Goal: Task Accomplishment & Management: Manage account settings

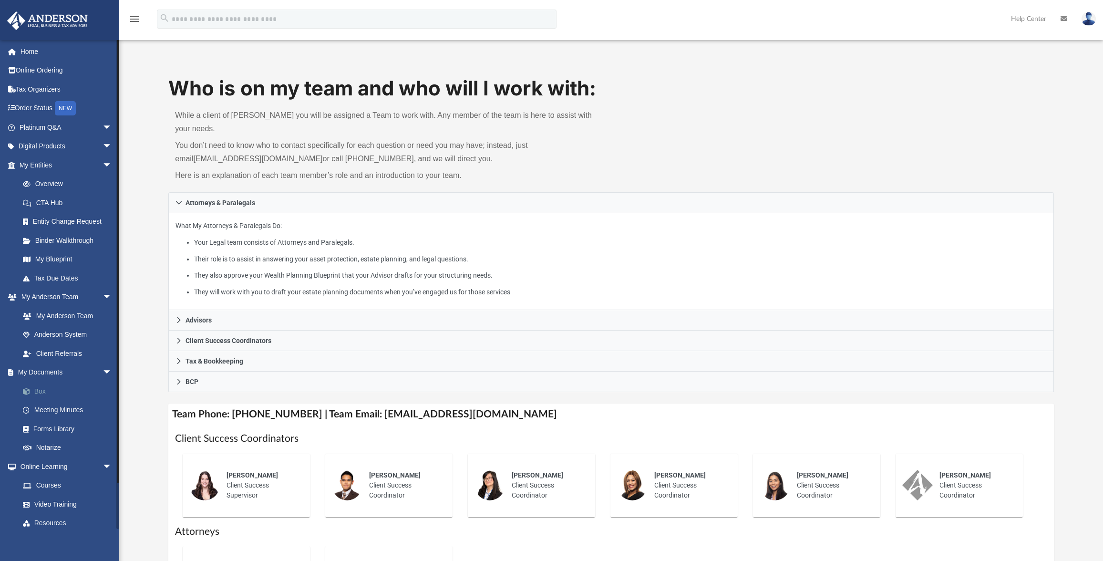
click at [37, 393] on link "Box" at bounding box center [69, 391] width 113 height 19
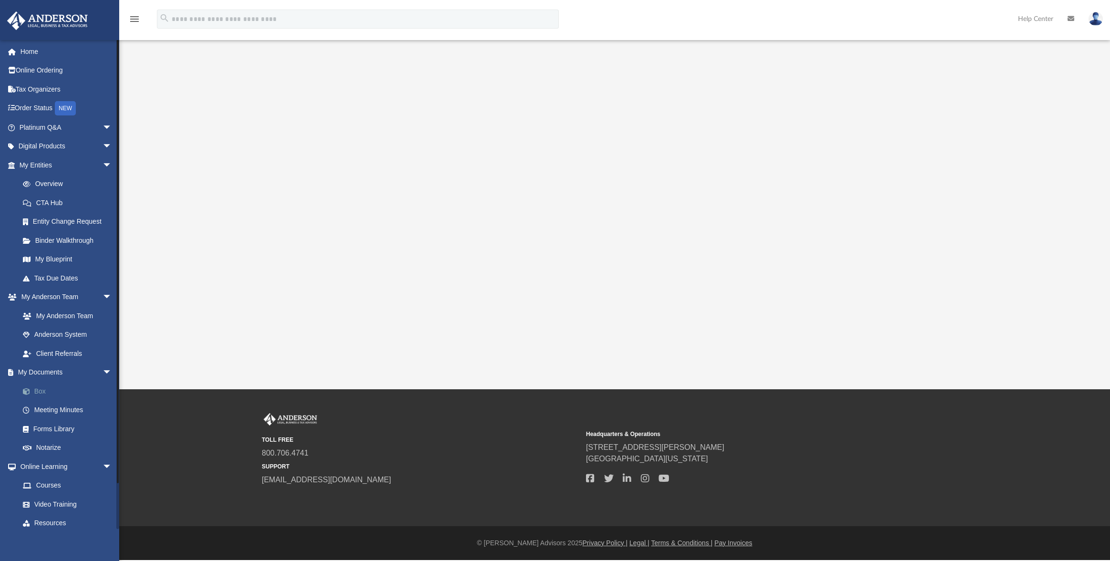
click at [42, 393] on link "Box" at bounding box center [69, 391] width 113 height 19
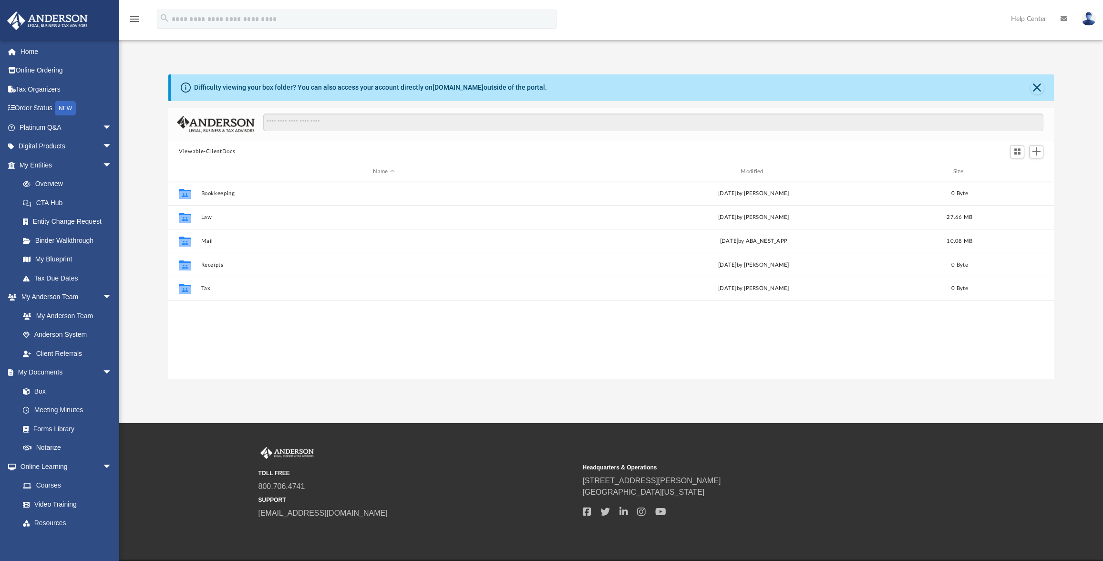
scroll to position [210, 878]
click at [213, 154] on button "Viewable-ClientDocs" at bounding box center [207, 151] width 56 height 9
click at [1035, 153] on span "Add" at bounding box center [1037, 151] width 8 height 8
click at [1017, 187] on li "New Folder" at bounding box center [1023, 186] width 31 height 10
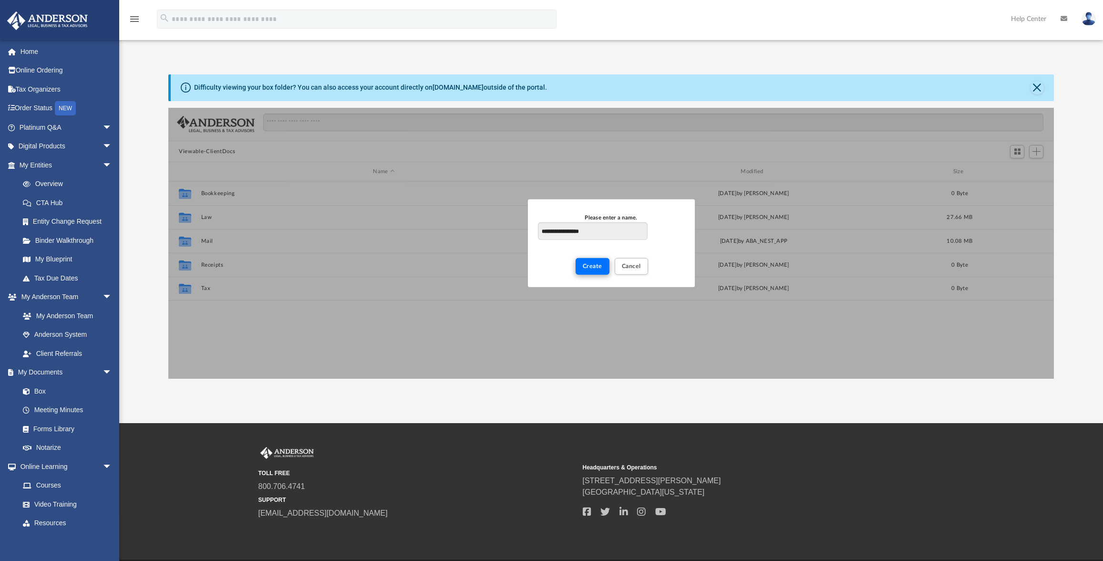
type input "**********"
click at [604, 270] on button "Create" at bounding box center [593, 266] width 34 height 17
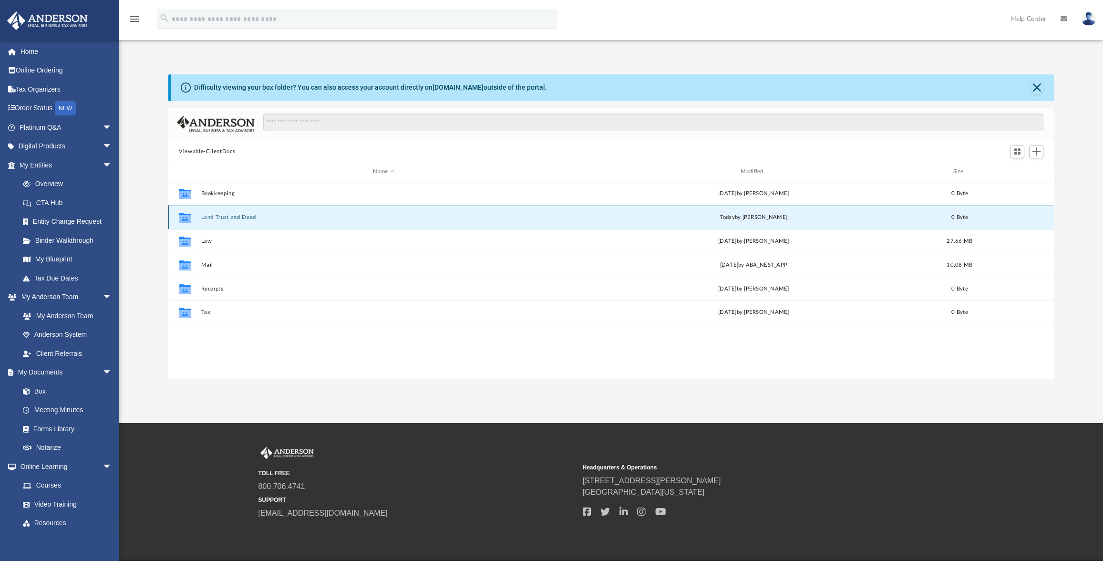
click at [223, 220] on button "Land Trust and Deed" at bounding box center [384, 217] width 366 height 6
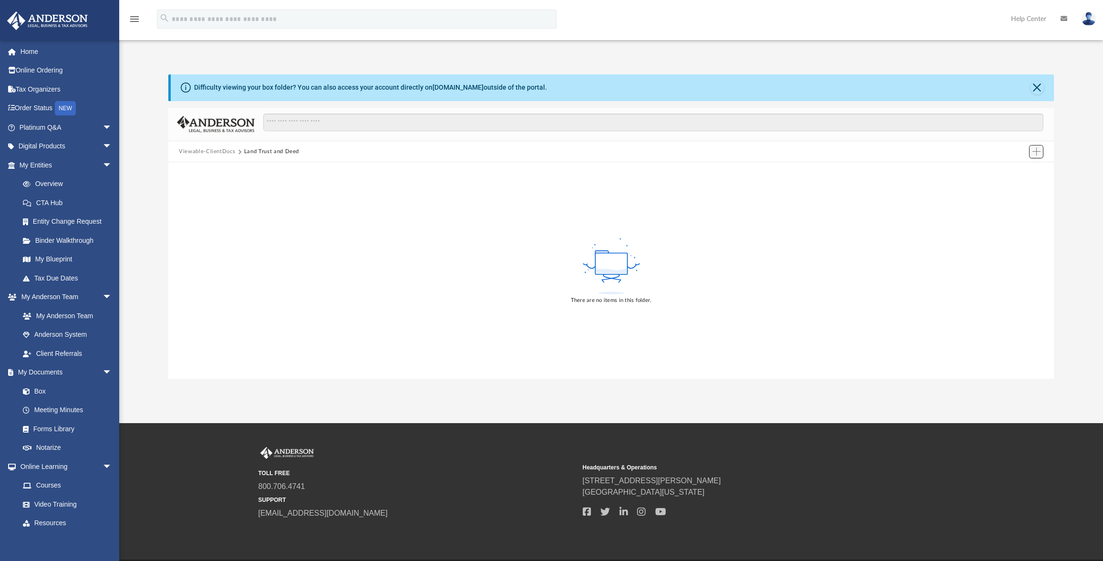
click at [1034, 152] on span "Add" at bounding box center [1037, 151] width 8 height 8
click at [1010, 172] on li "Upload" at bounding box center [1023, 171] width 31 height 10
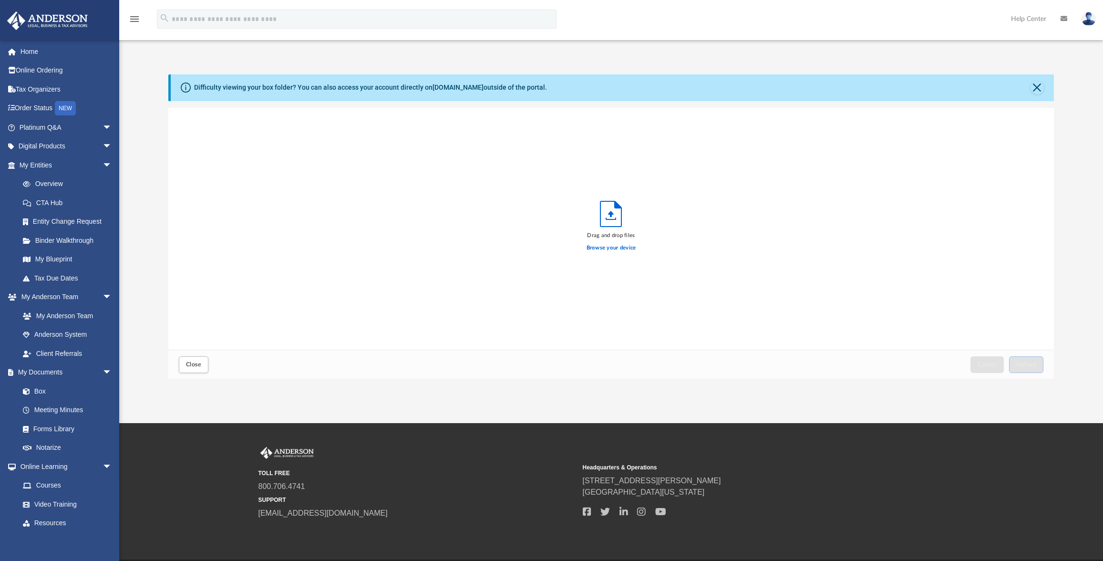
scroll to position [235, 878]
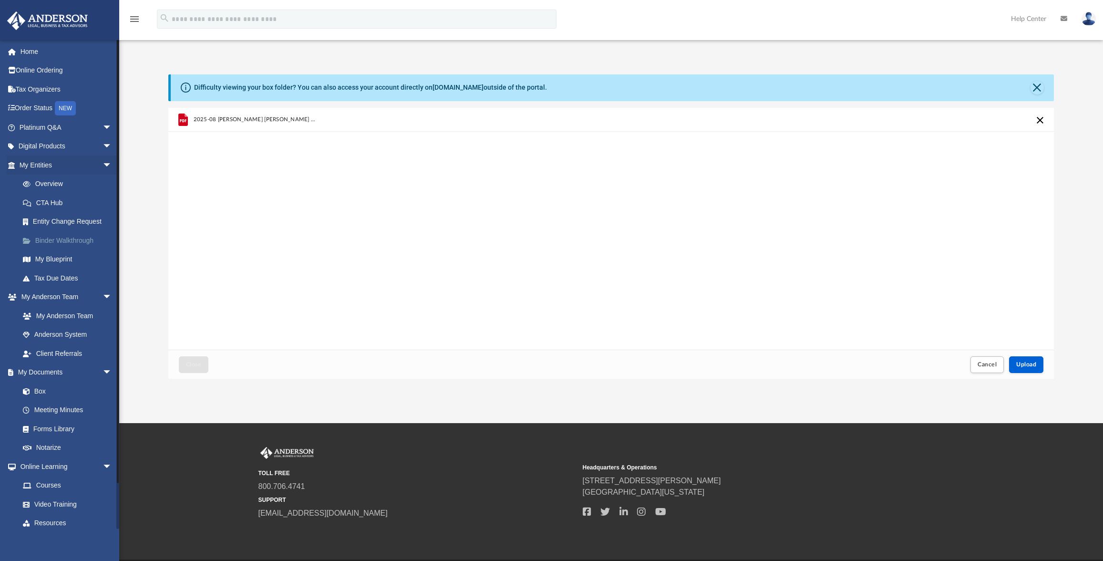
click at [67, 243] on link "Binder Walkthrough" at bounding box center [69, 240] width 113 height 19
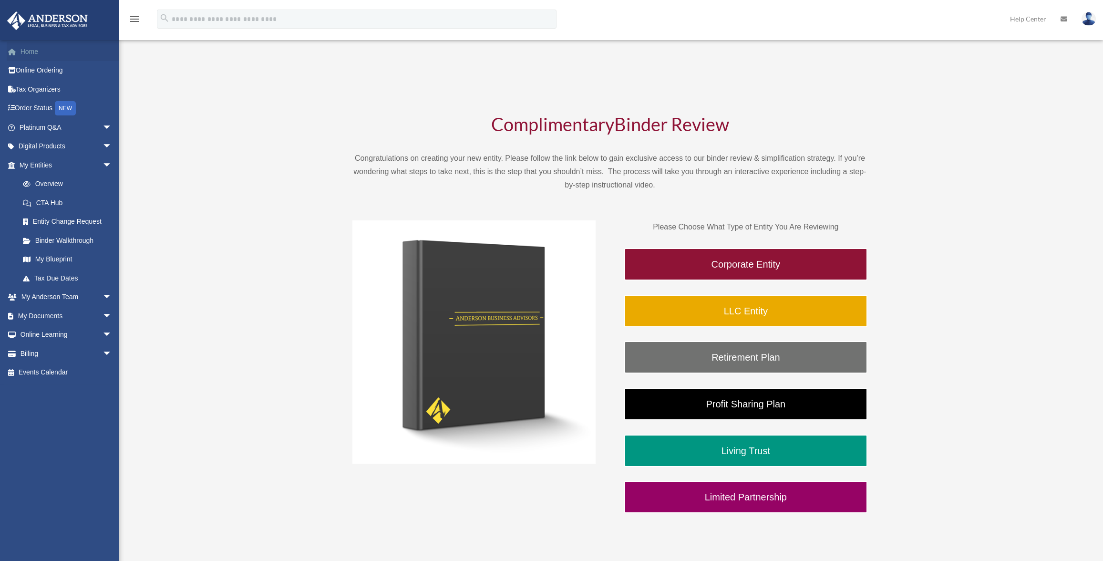
click at [36, 52] on link "Home" at bounding box center [67, 51] width 120 height 19
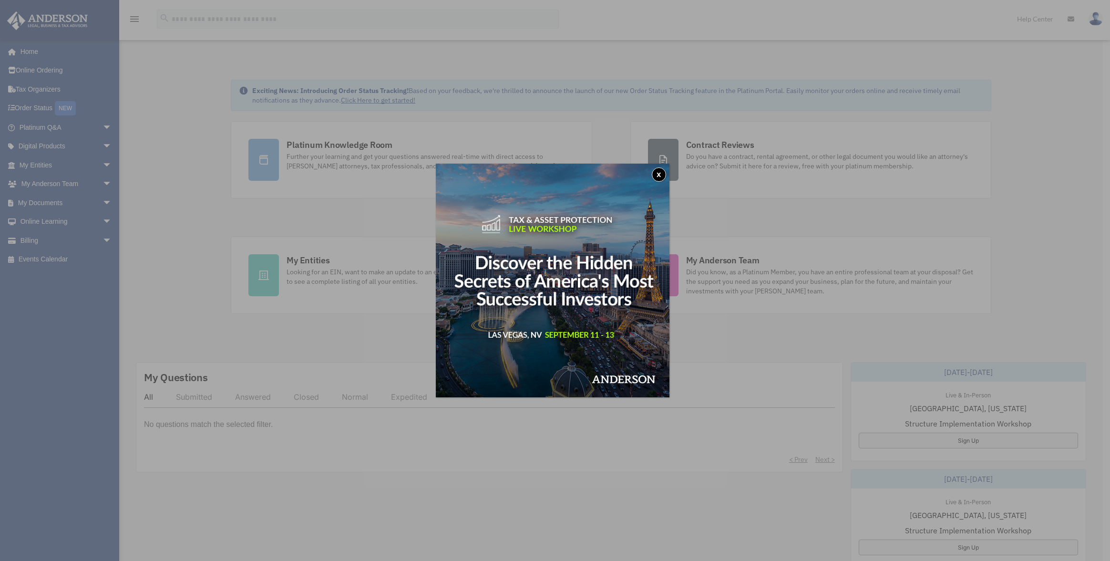
click at [666, 176] on button "x" at bounding box center [659, 174] width 14 height 14
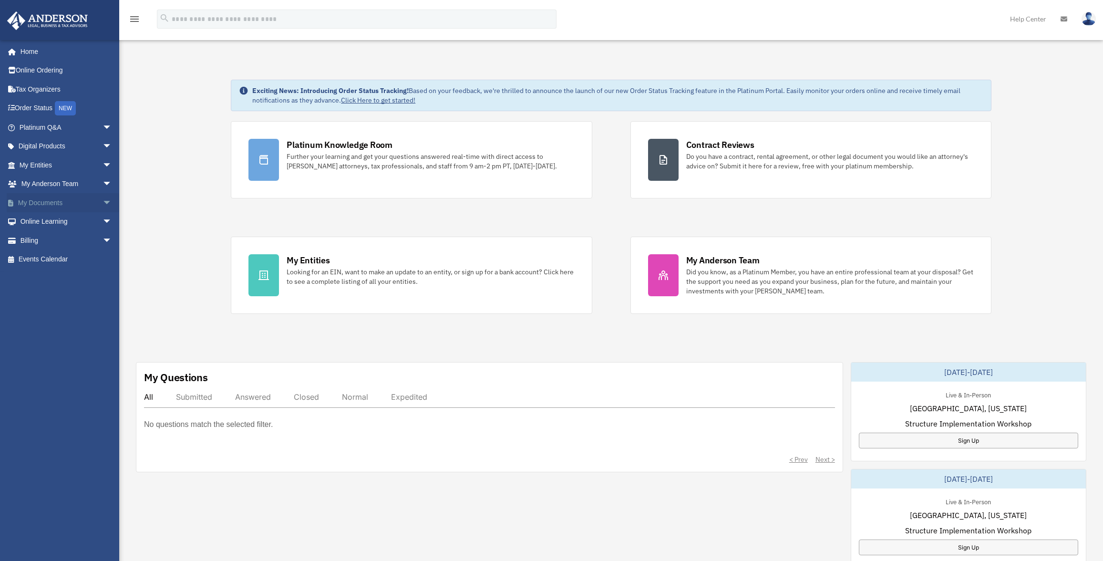
click at [103, 203] on span "arrow_drop_down" at bounding box center [112, 203] width 19 height 20
click at [103, 299] on span "arrow_drop_down" at bounding box center [112, 298] width 19 height 20
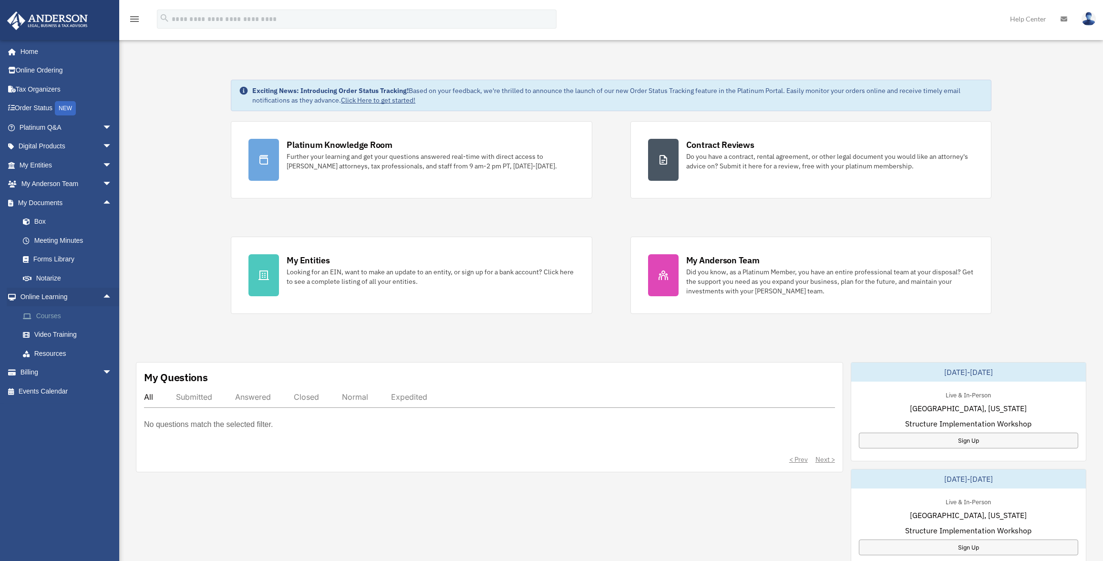
click at [59, 313] on link "Courses" at bounding box center [69, 315] width 113 height 19
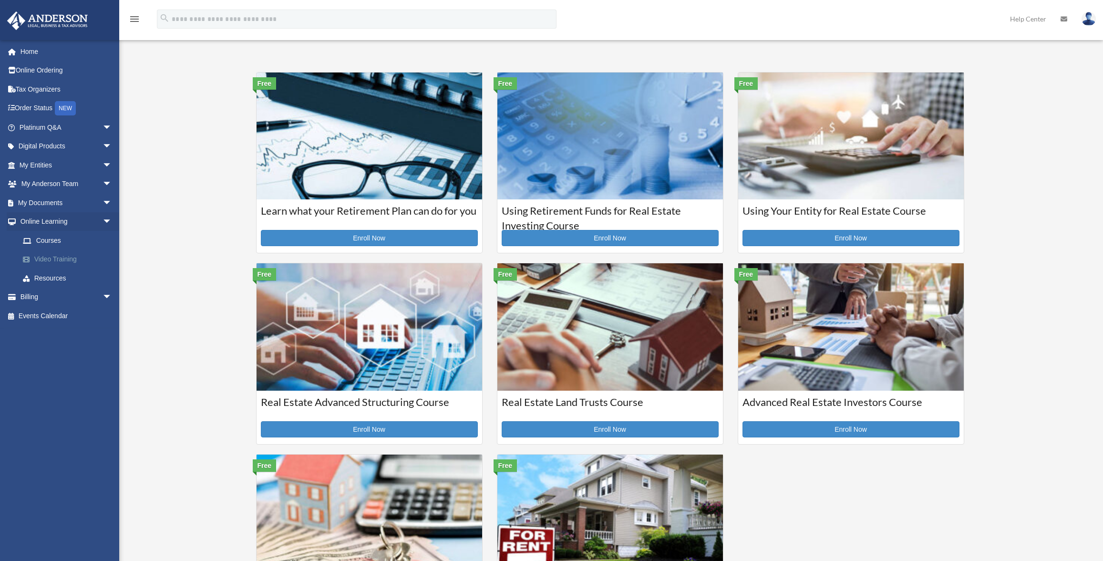
click at [52, 262] on link "Video Training" at bounding box center [69, 259] width 113 height 19
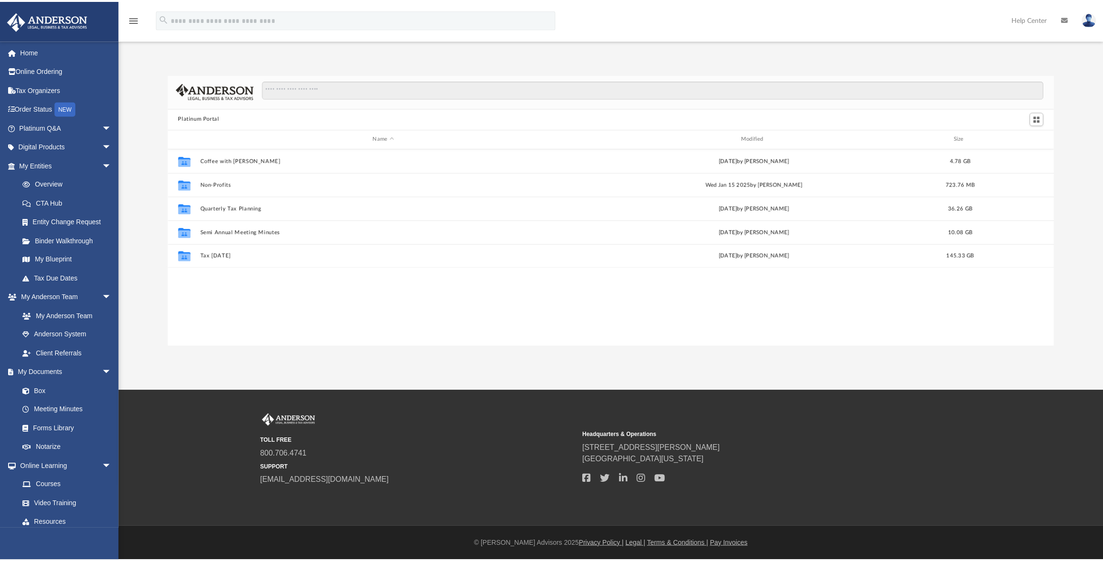
scroll to position [210, 885]
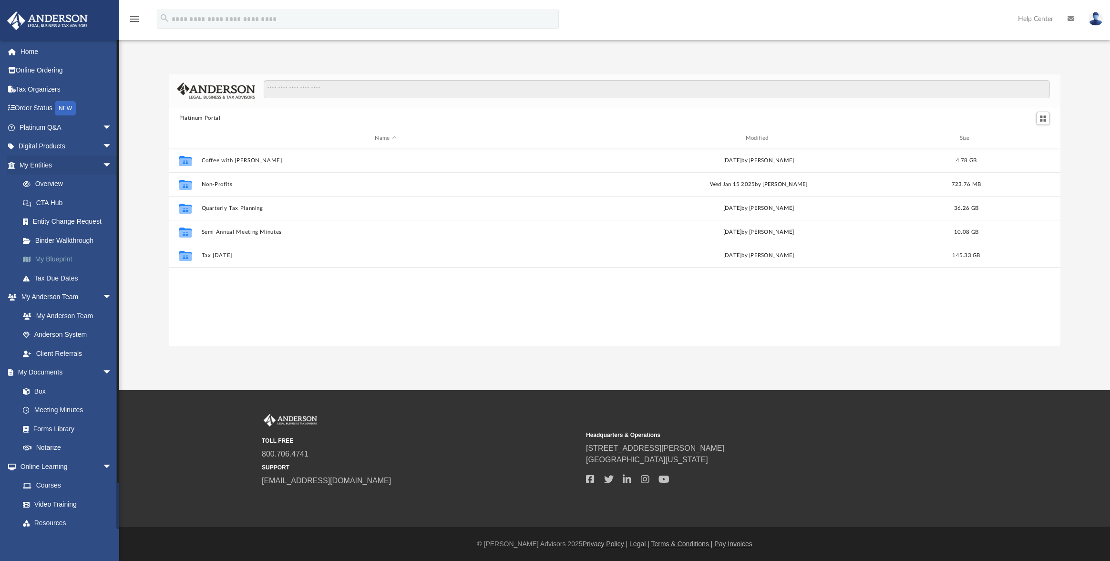
click at [57, 259] on link "My Blueprint" at bounding box center [69, 259] width 113 height 19
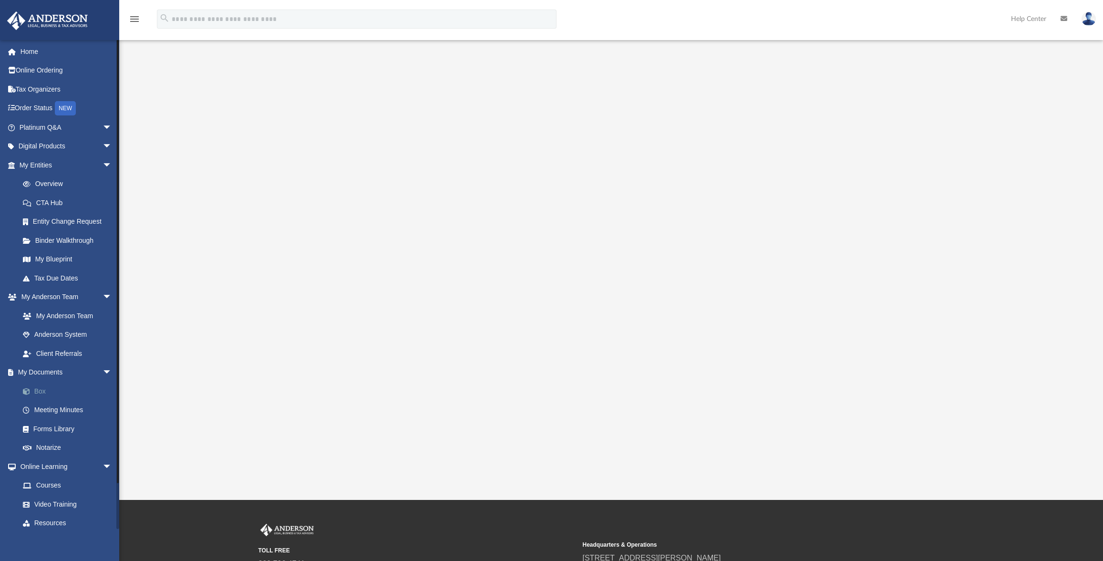
click at [44, 388] on link "Box" at bounding box center [69, 391] width 113 height 19
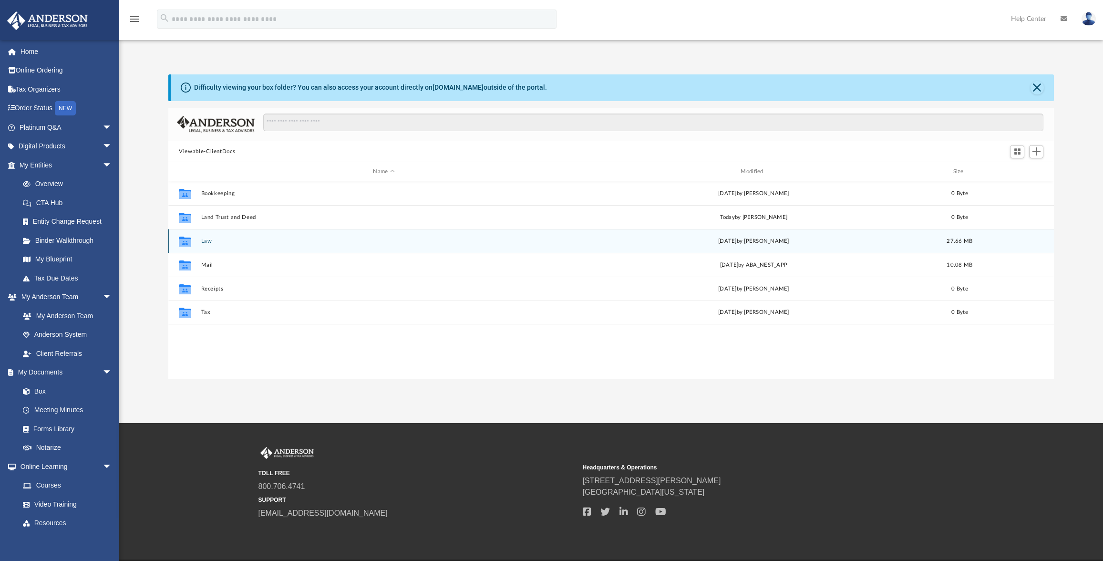
scroll to position [210, 878]
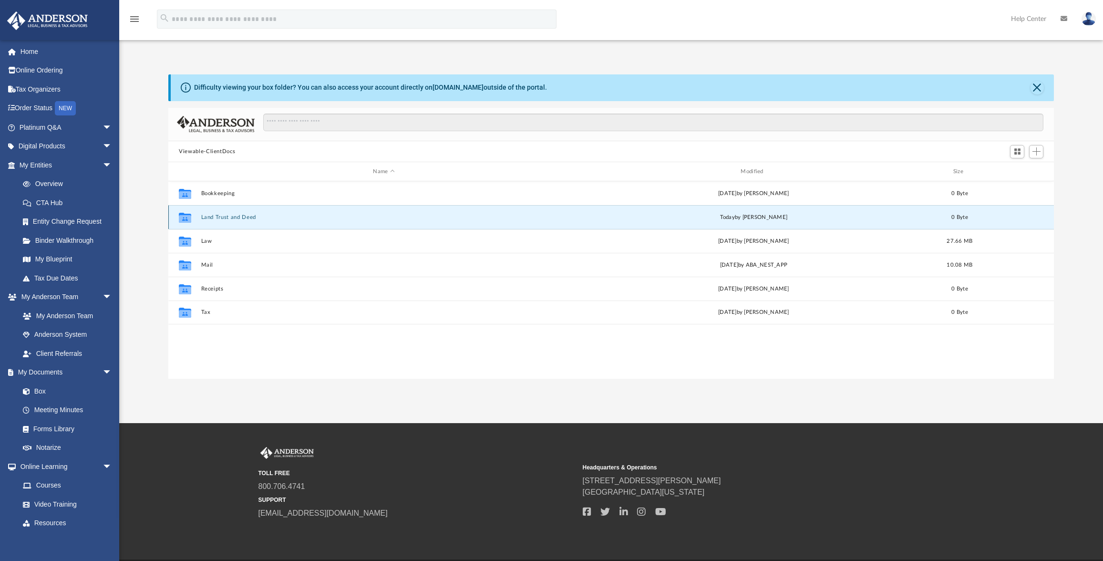
click at [246, 220] on button "Land Trust and Deed" at bounding box center [384, 217] width 366 height 6
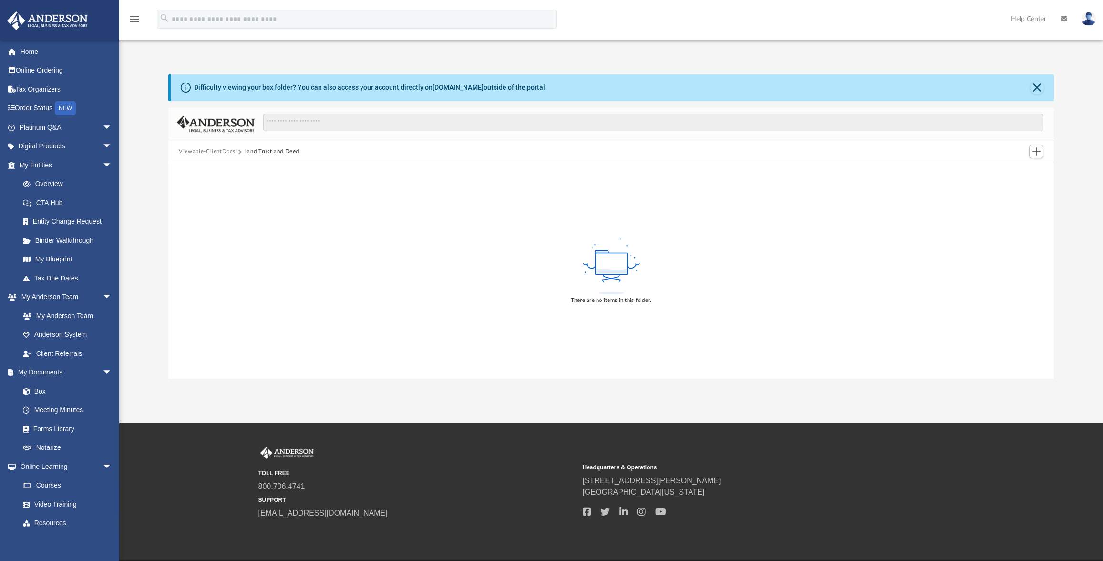
click at [288, 153] on button "Land Trust and Deed" at bounding box center [271, 151] width 55 height 9
click at [1036, 154] on span "Add" at bounding box center [1037, 151] width 8 height 8
click at [1012, 172] on li "Upload" at bounding box center [1023, 171] width 31 height 10
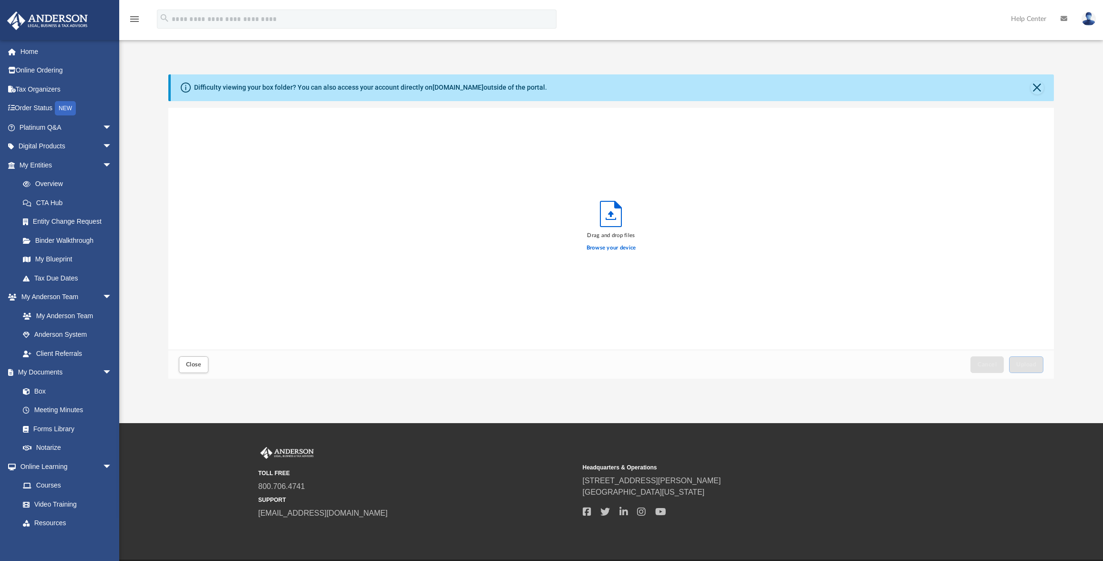
scroll to position [235, 878]
click at [1037, 364] on button "Upload" at bounding box center [1026, 364] width 34 height 17
click at [197, 364] on span "Close" at bounding box center [193, 365] width 15 height 6
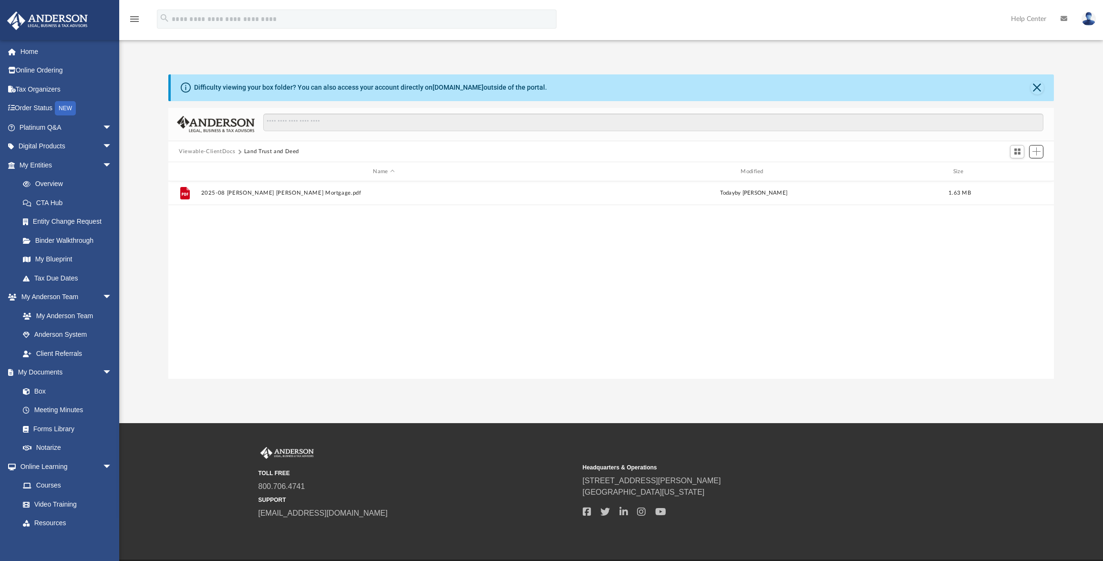
scroll to position [210, 878]
click at [221, 154] on button "Viewable-ClientDocs" at bounding box center [207, 151] width 56 height 9
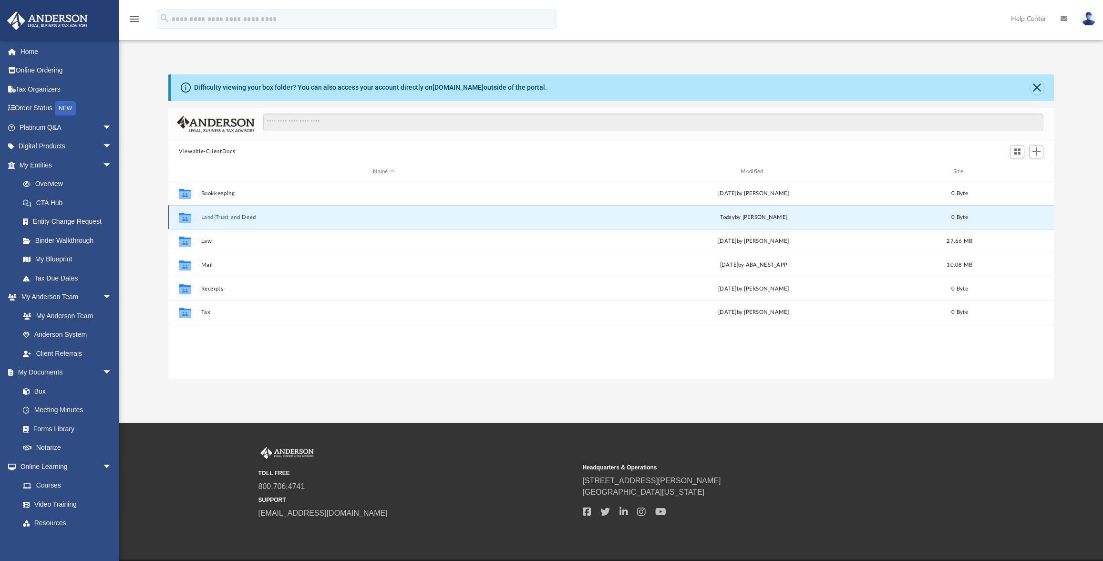
click at [252, 216] on button "Land Trust and Deed" at bounding box center [384, 217] width 366 height 6
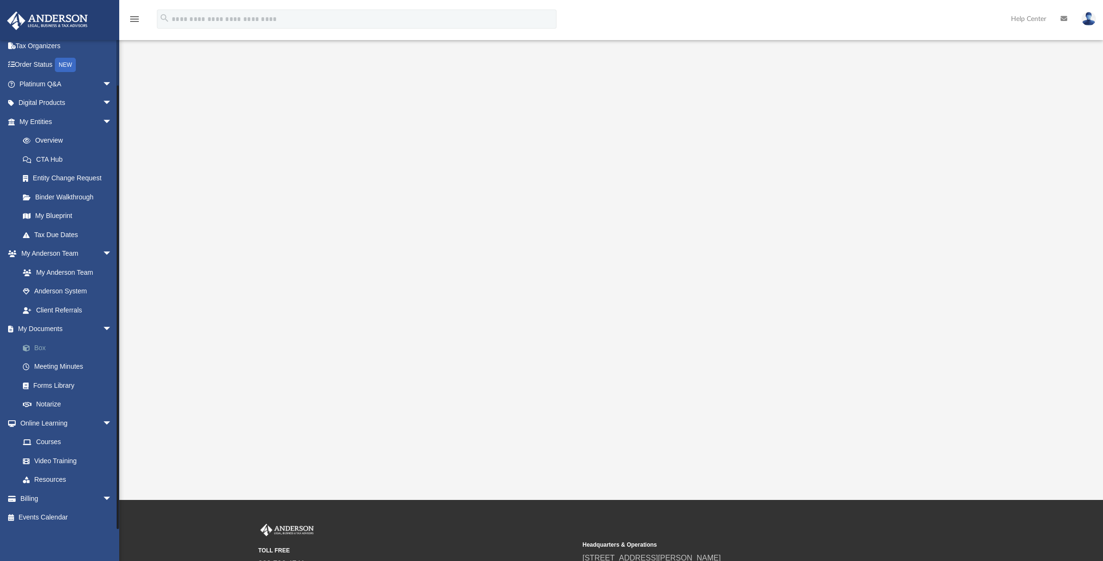
scroll to position [11, 0]
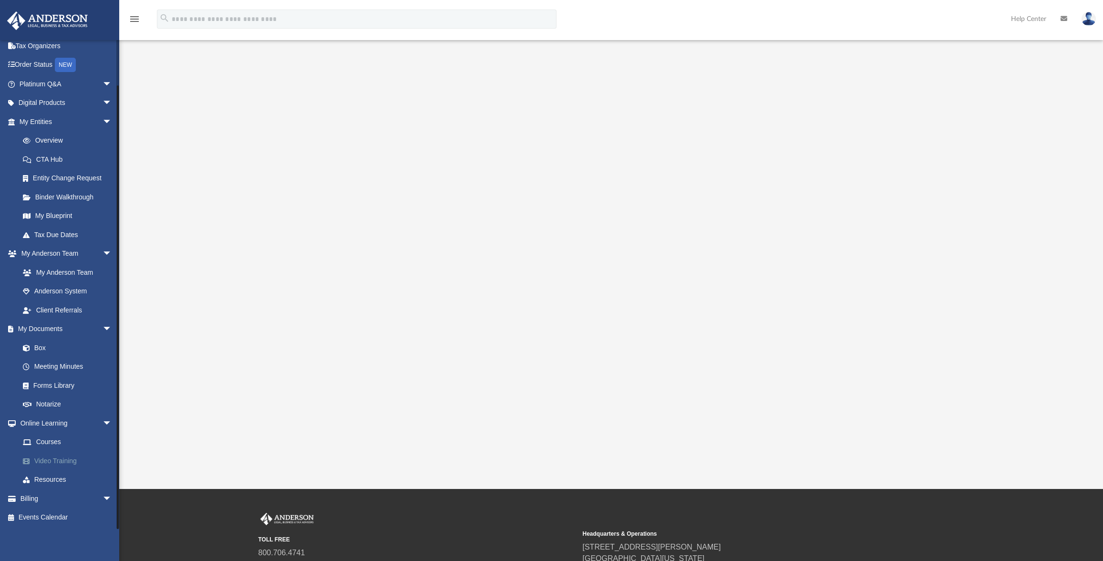
click at [50, 464] on link "Video Training" at bounding box center [69, 460] width 113 height 19
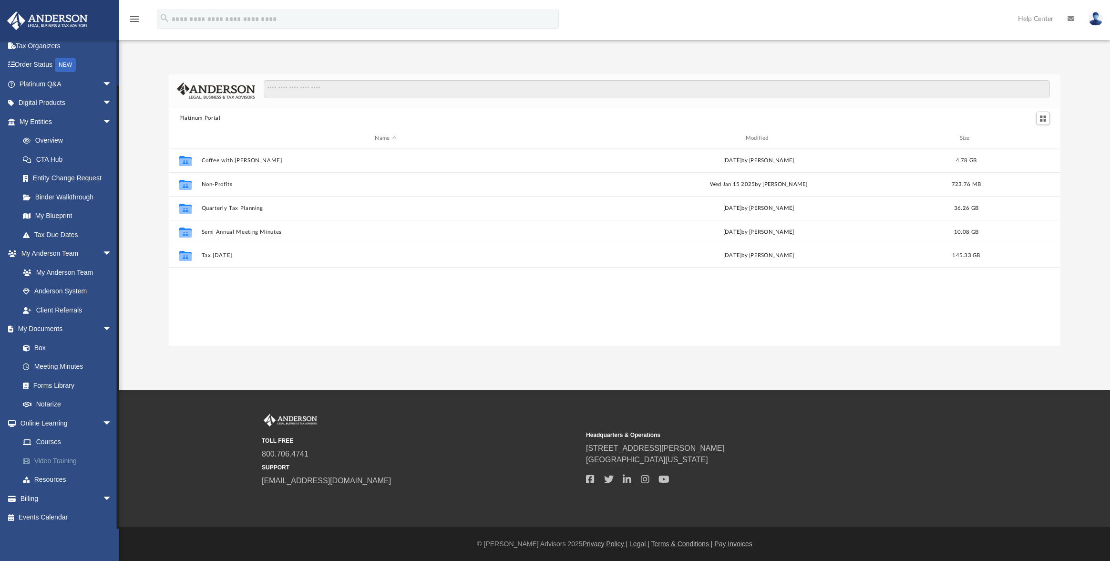
scroll to position [210, 885]
click at [41, 477] on link "Resources" at bounding box center [69, 479] width 113 height 19
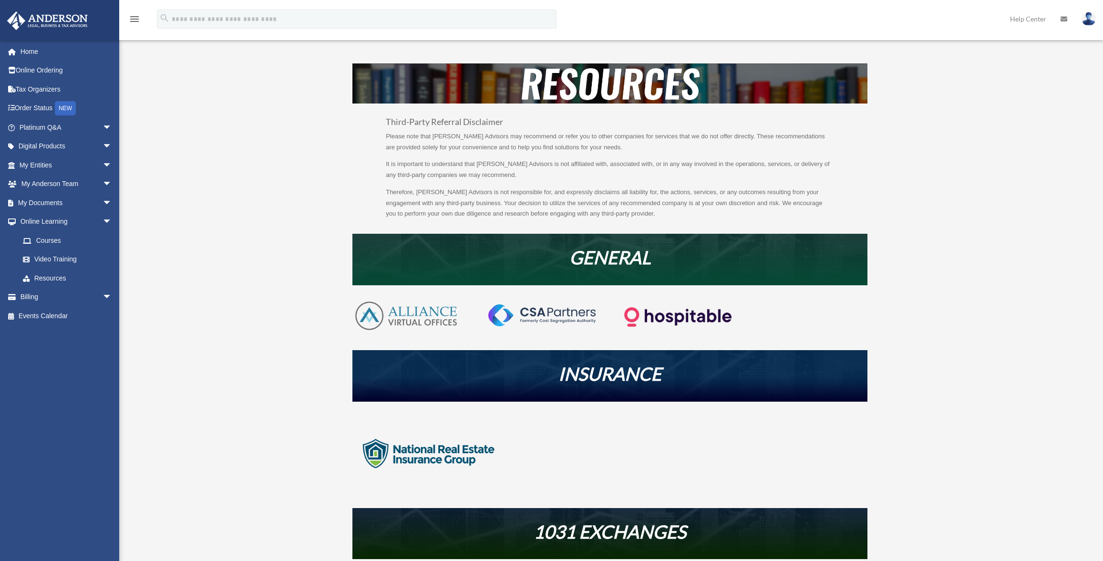
scroll to position [10, 0]
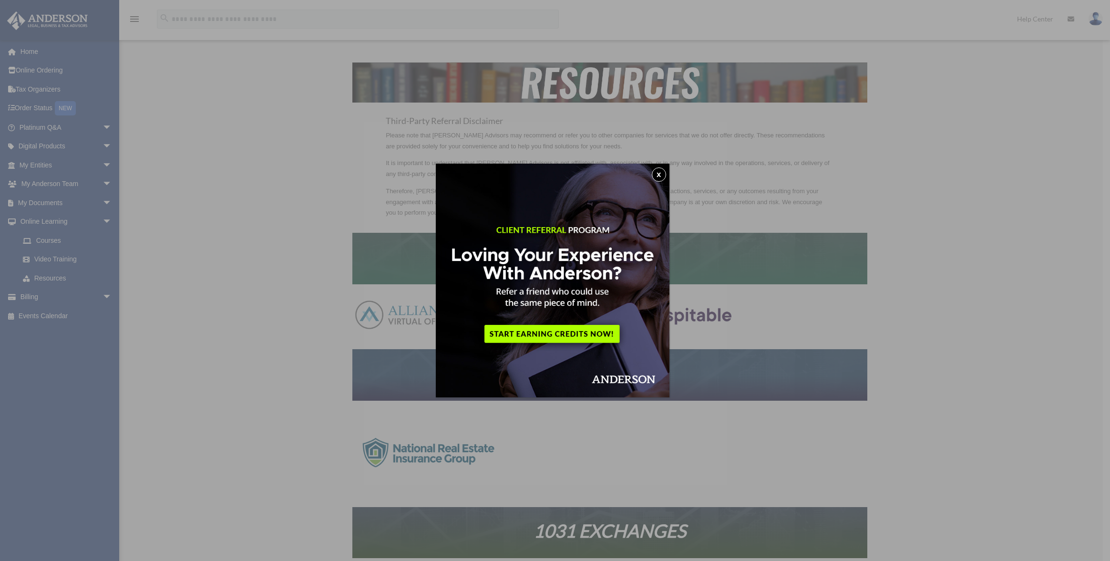
click at [666, 176] on button "x" at bounding box center [659, 174] width 14 height 14
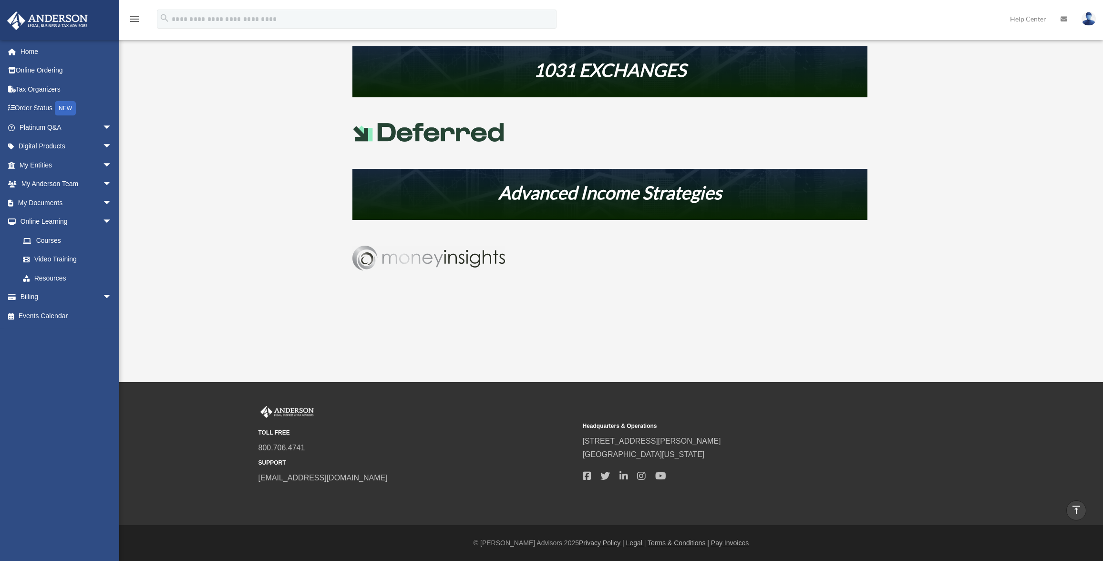
scroll to position [0, 0]
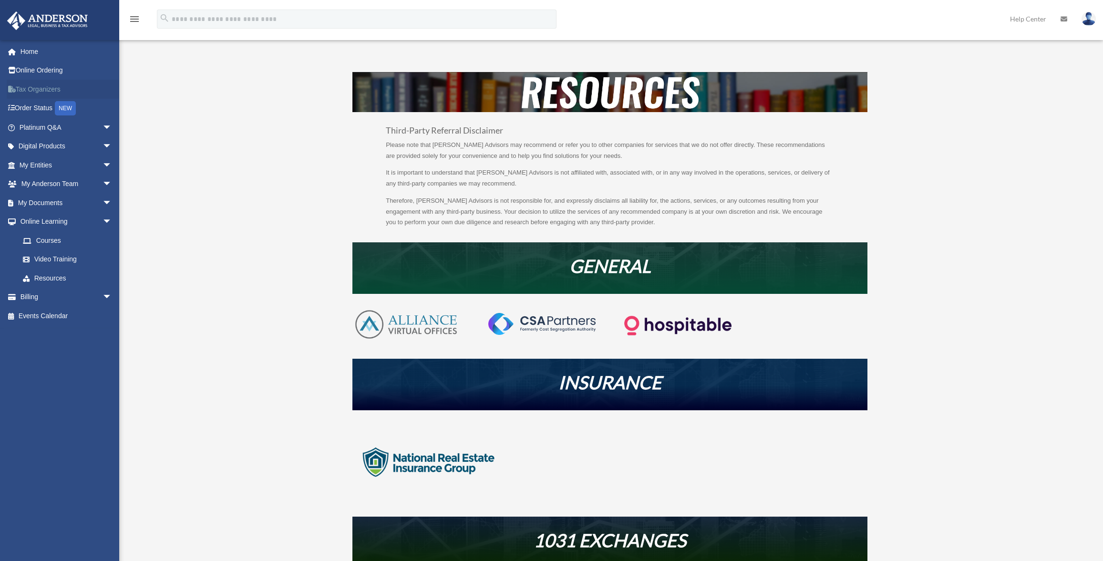
click at [41, 88] on link "Tax Organizers" at bounding box center [67, 89] width 120 height 19
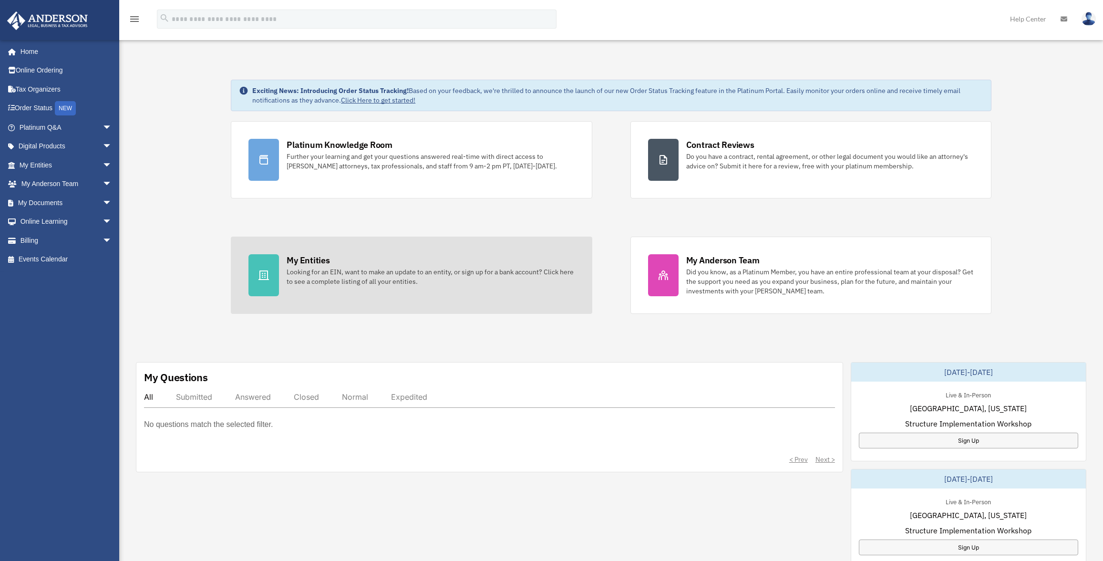
click at [295, 270] on div "Looking for an EIN, want to make an update to an entity, or sign up for a bank …" at bounding box center [431, 276] width 288 height 19
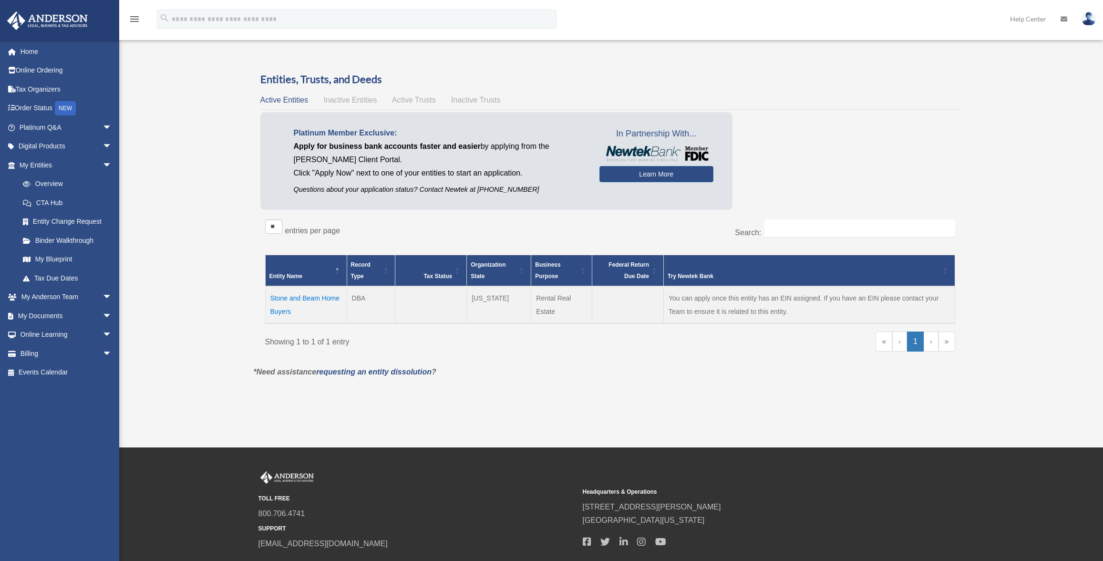
click at [367, 102] on span "Inactive Entities" at bounding box center [349, 100] width 53 height 8
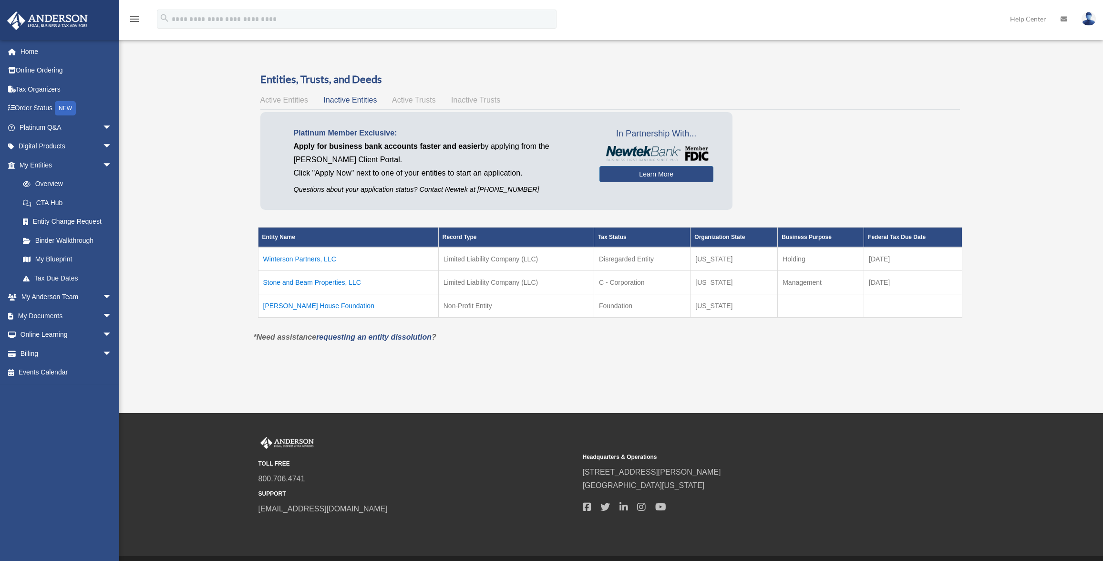
click at [418, 102] on span "Active Trusts" at bounding box center [414, 100] width 44 height 8
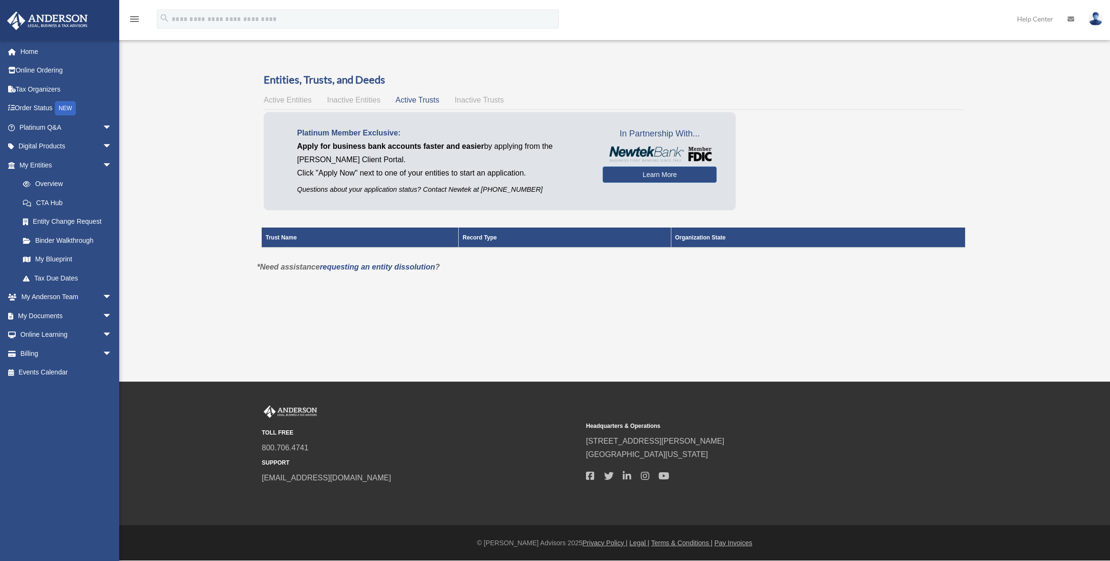
click at [458, 98] on span "Inactive Trusts" at bounding box center [479, 100] width 49 height 8
click at [345, 98] on span "Inactive Entities" at bounding box center [353, 100] width 53 height 8
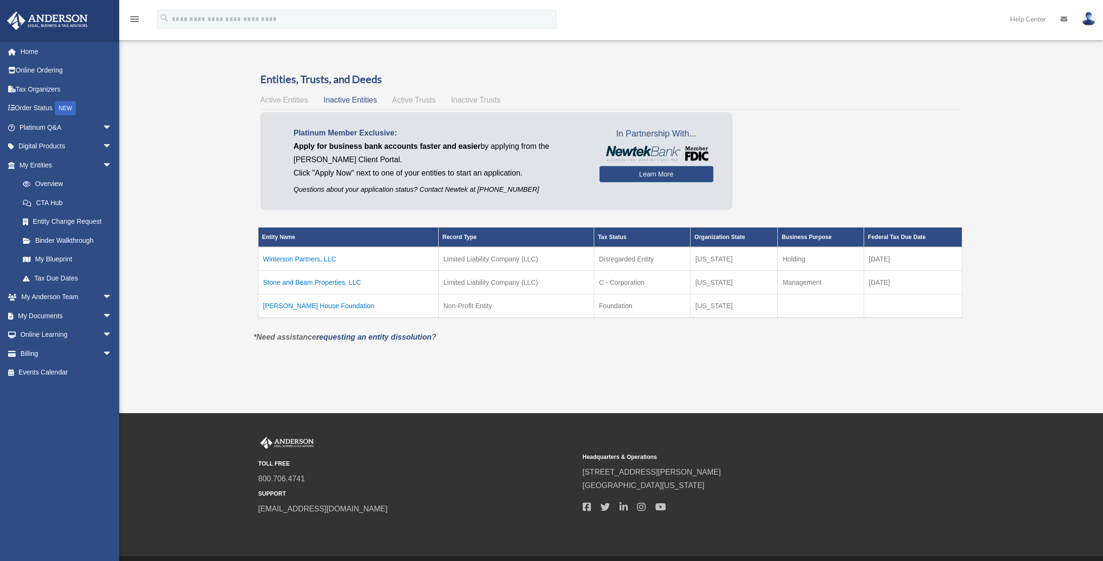
click at [290, 260] on td "Winterson Partners, LLC" at bounding box center [348, 259] width 180 height 24
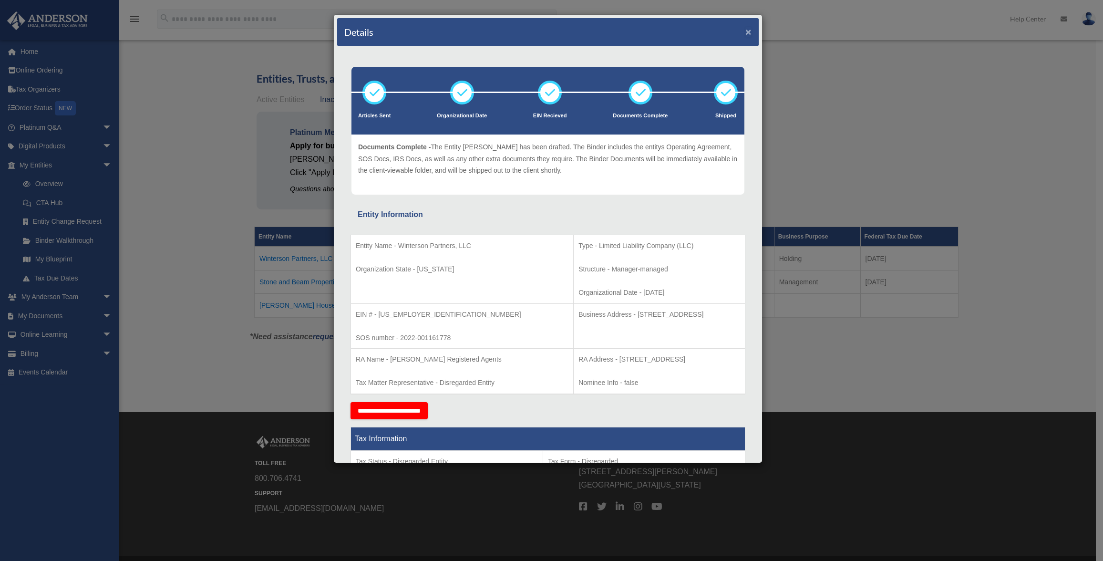
click at [745, 32] on button "×" at bounding box center [748, 32] width 6 height 10
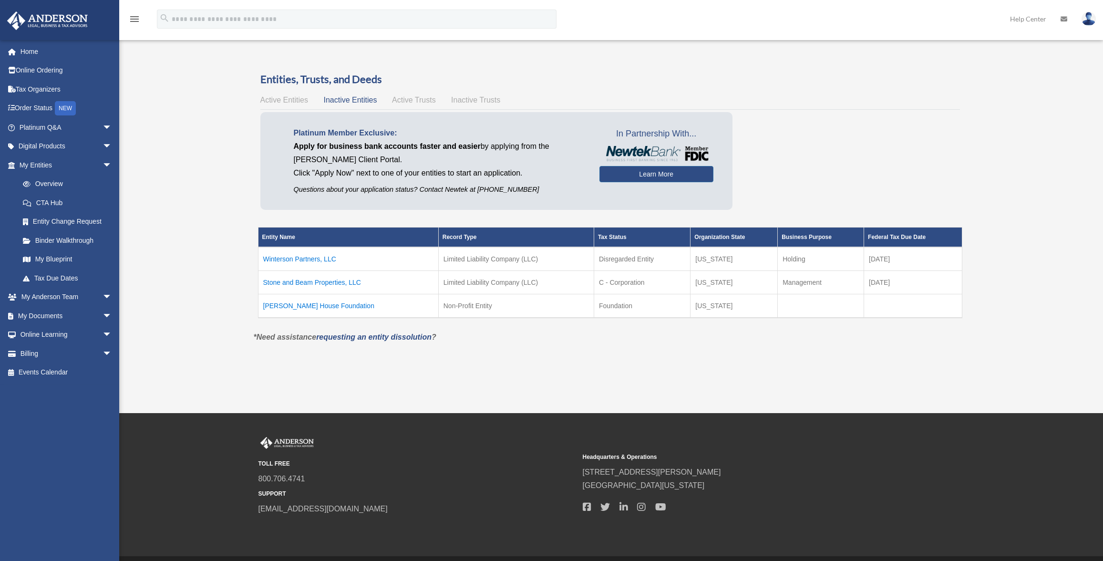
click at [327, 282] on td "Stone and Beam Properties, LLC" at bounding box center [348, 282] width 180 height 23
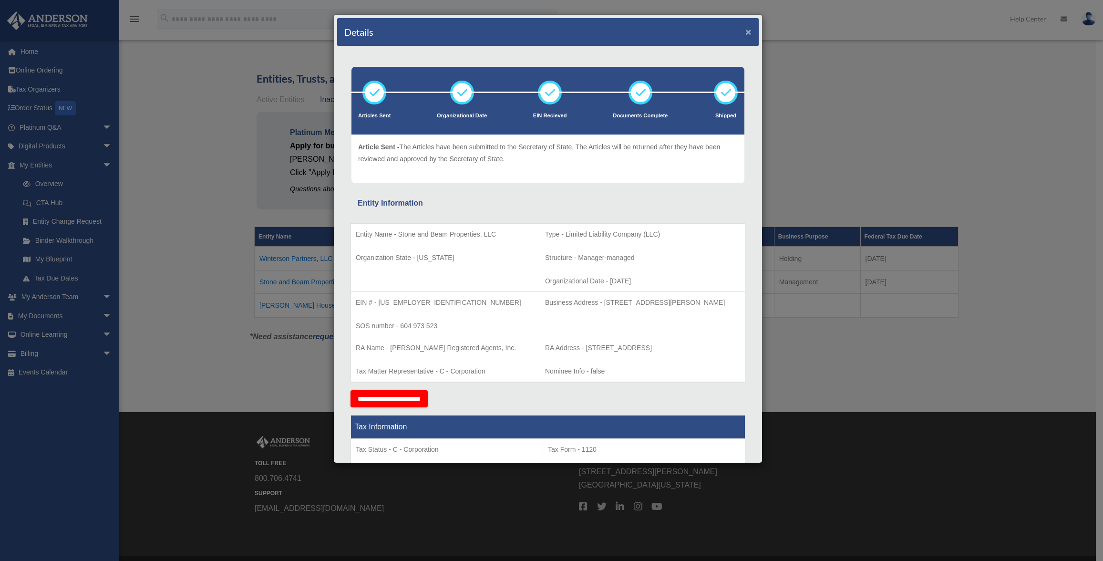
click at [745, 34] on button "×" at bounding box center [748, 32] width 6 height 10
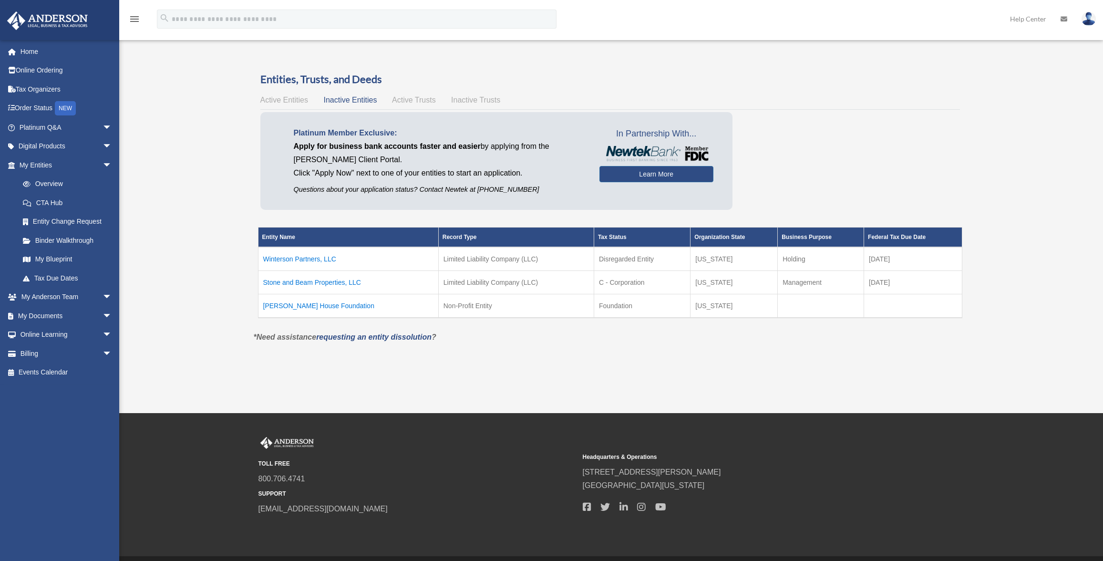
click at [296, 102] on span "Active Entities" at bounding box center [284, 100] width 48 height 8
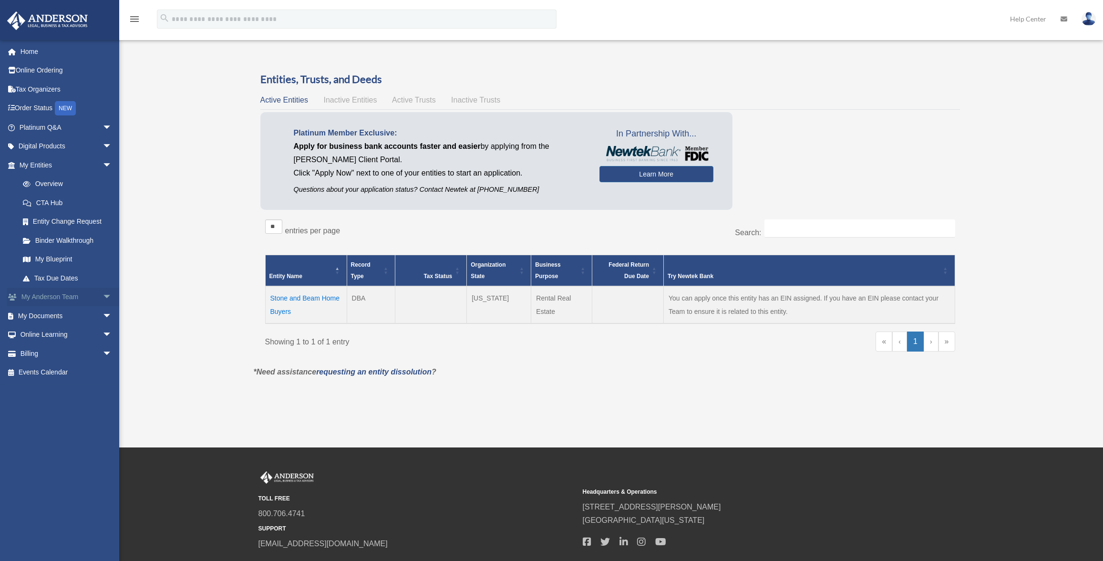
click at [78, 297] on link "My [PERSON_NAME] Team arrow_drop_down" at bounding box center [67, 297] width 120 height 19
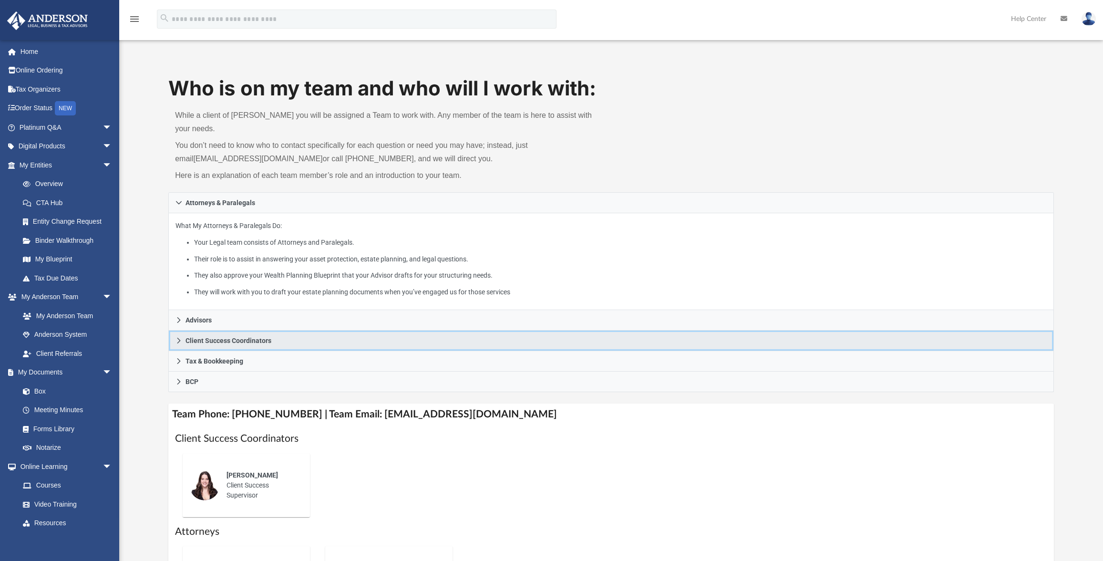
click at [181, 337] on icon at bounding box center [179, 340] width 7 height 7
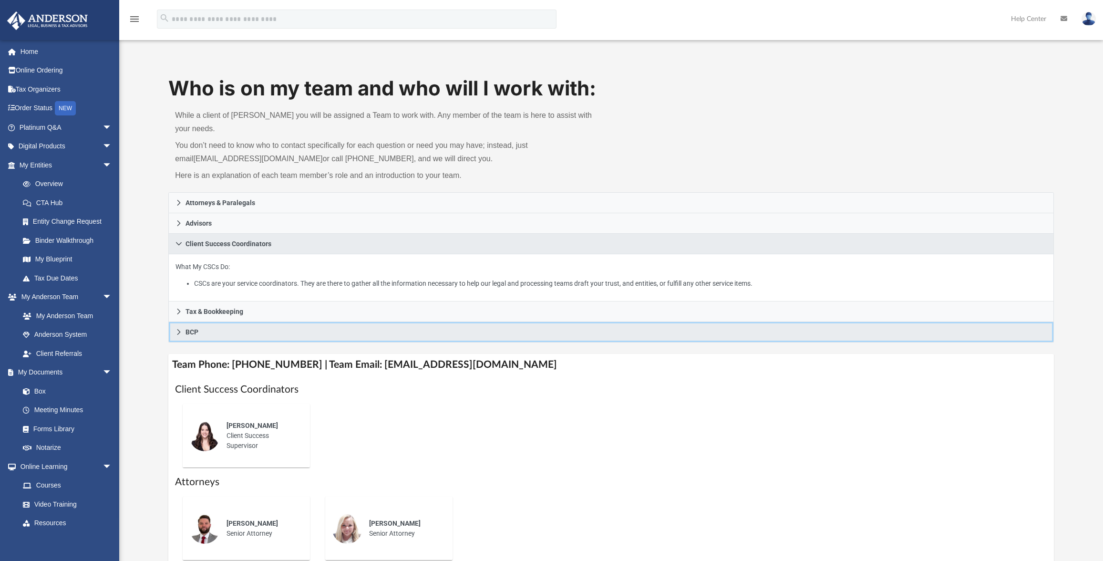
click at [179, 329] on icon at bounding box center [179, 332] width 7 height 7
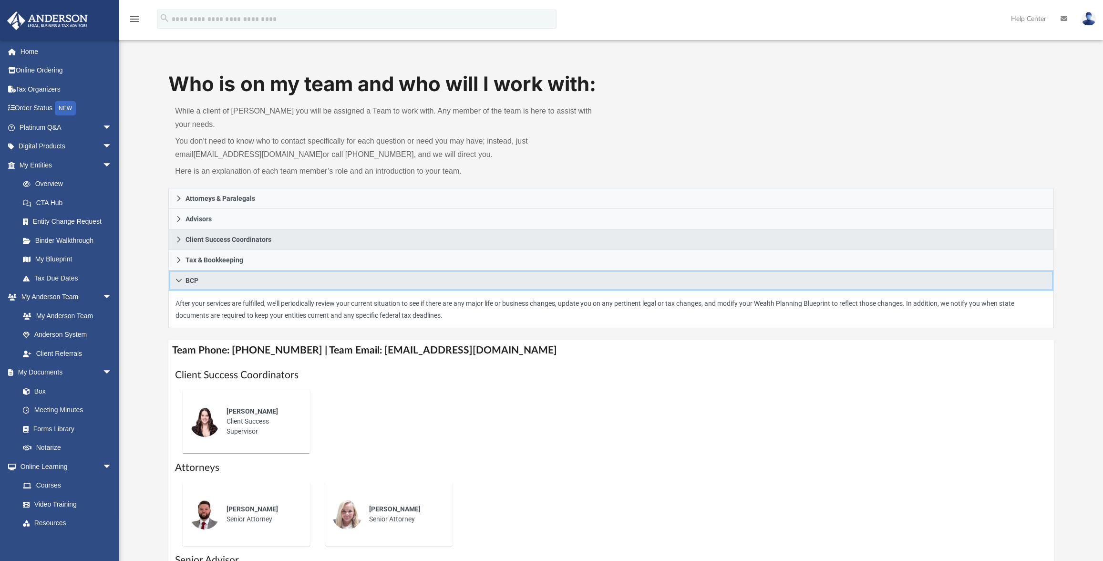
scroll to position [5, 0]
click at [34, 391] on link "Box" at bounding box center [69, 391] width 113 height 19
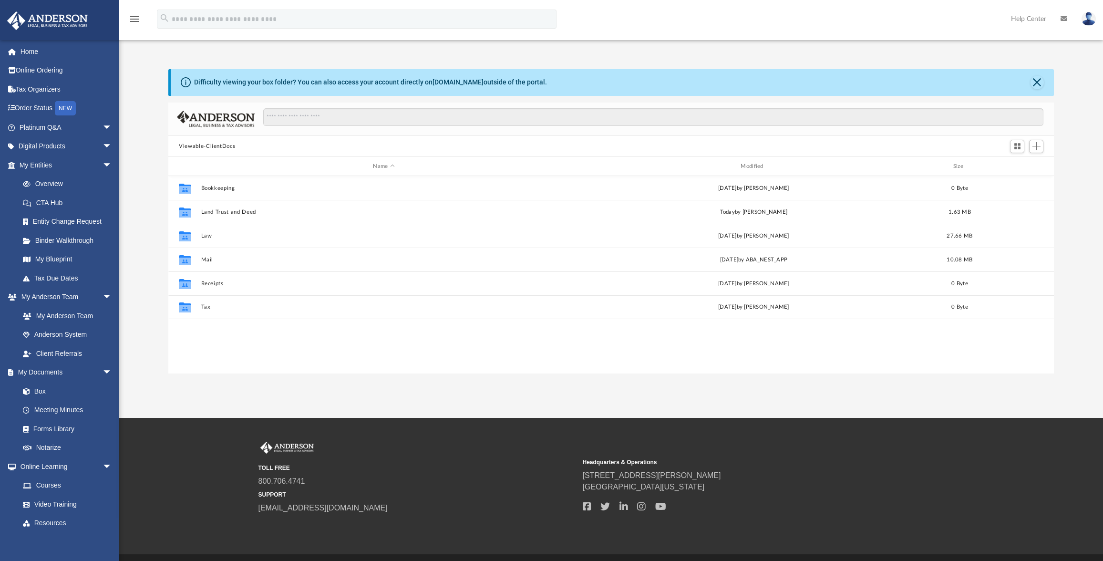
scroll to position [210, 878]
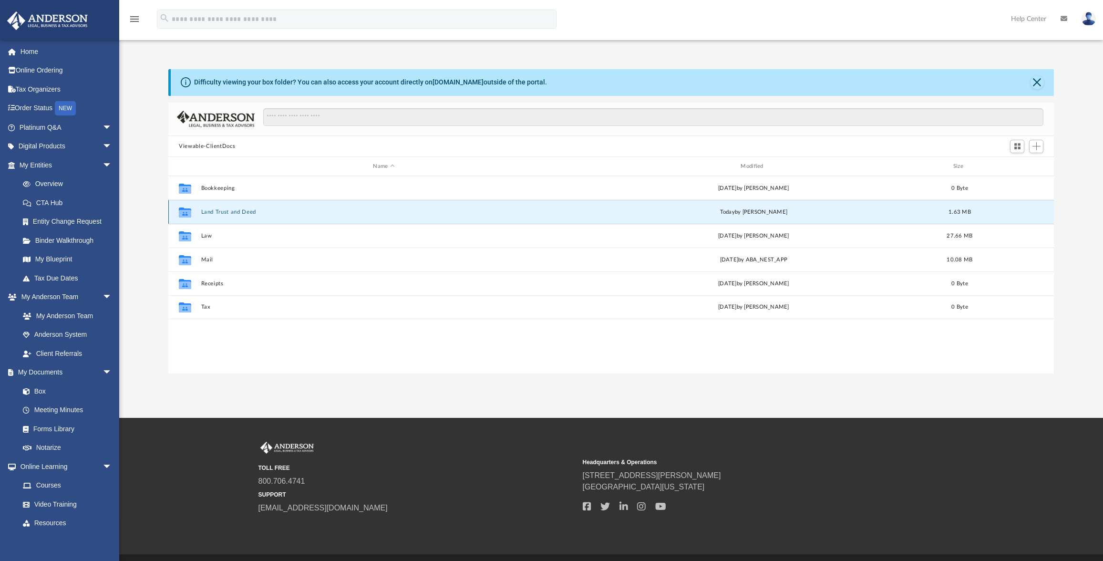
click at [232, 213] on button "Land Trust and Deed" at bounding box center [384, 212] width 366 height 6
